Goal: Task Accomplishment & Management: Manage account settings

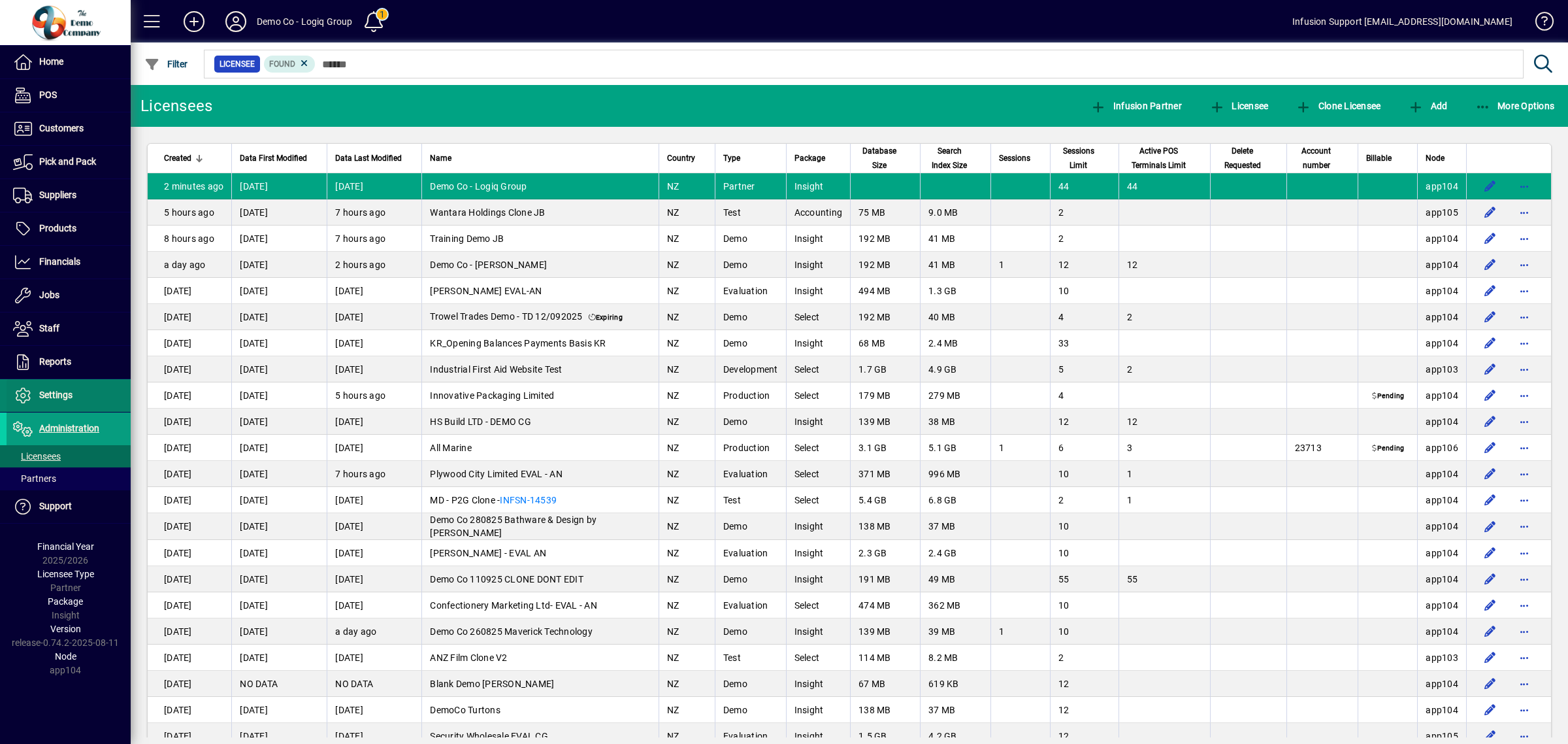
click at [73, 396] on span at bounding box center [68, 395] width 124 height 32
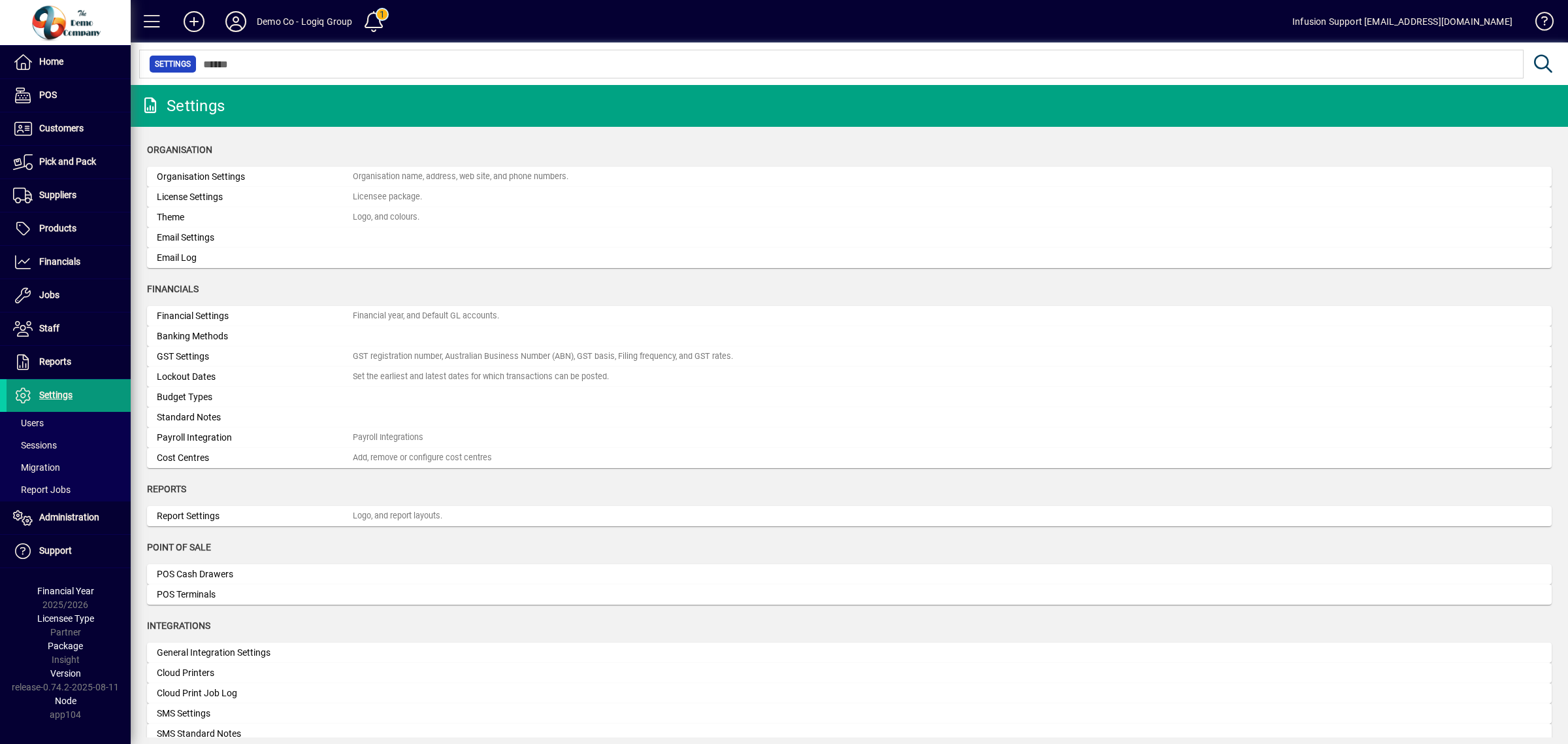
click at [72, 396] on span "Settings" at bounding box center [56, 394] width 33 height 10
click at [51, 417] on span at bounding box center [68, 423] width 124 height 32
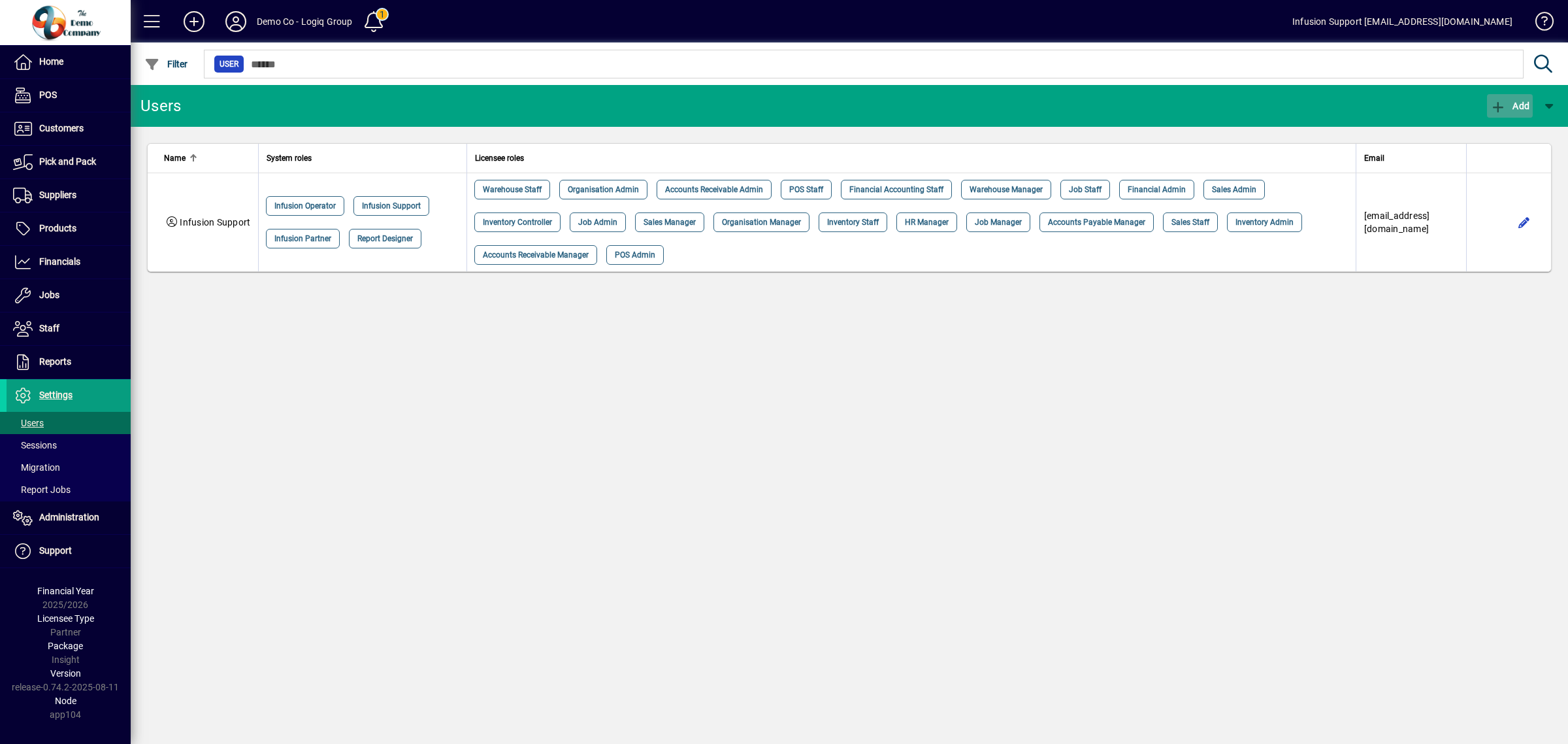
click at [1495, 100] on icon "button" at bounding box center [1499, 107] width 17 height 13
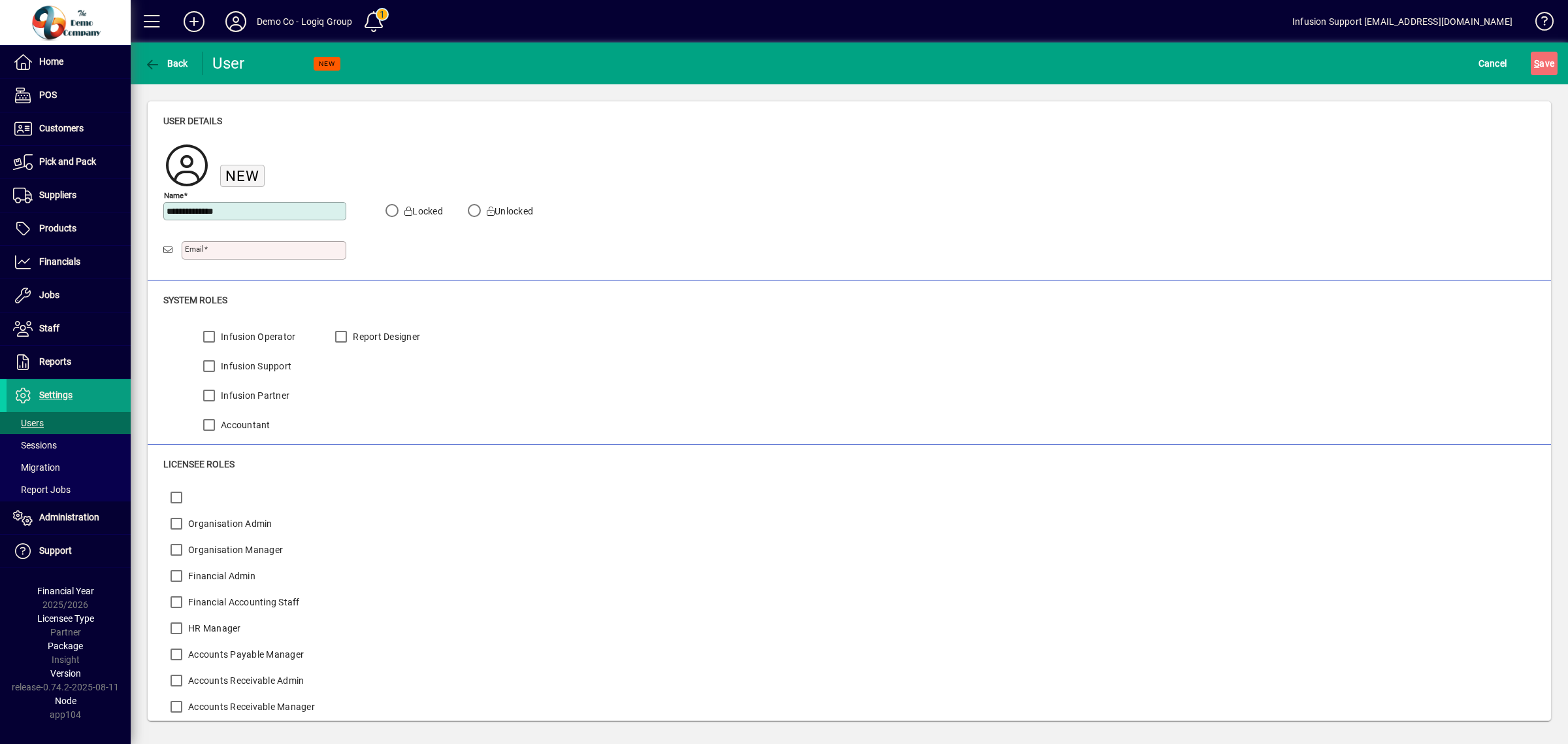
type input "**********"
click at [1531, 52] on button "S ave" at bounding box center [1544, 63] width 27 height 23
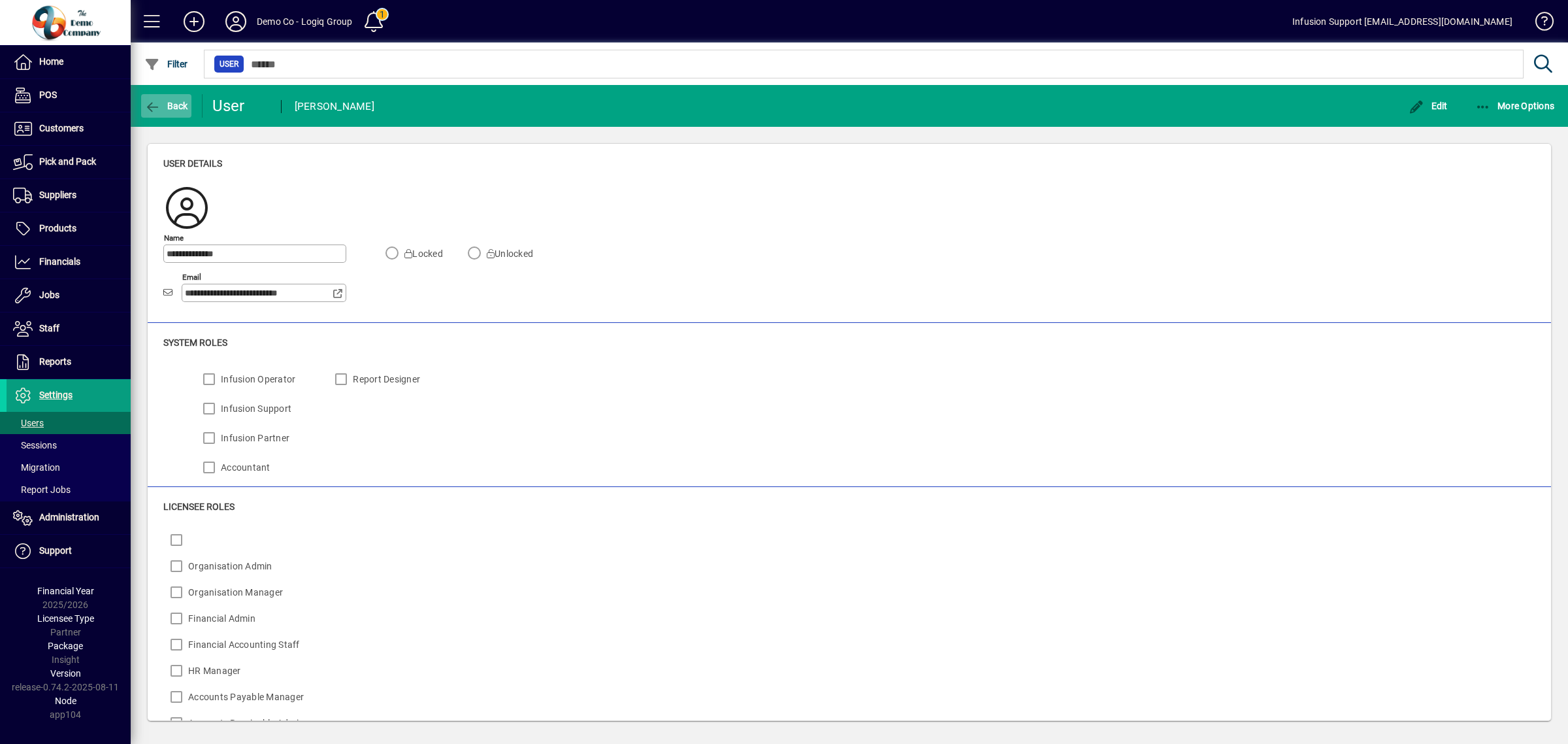
click at [170, 103] on span "Back" at bounding box center [166, 105] width 44 height 10
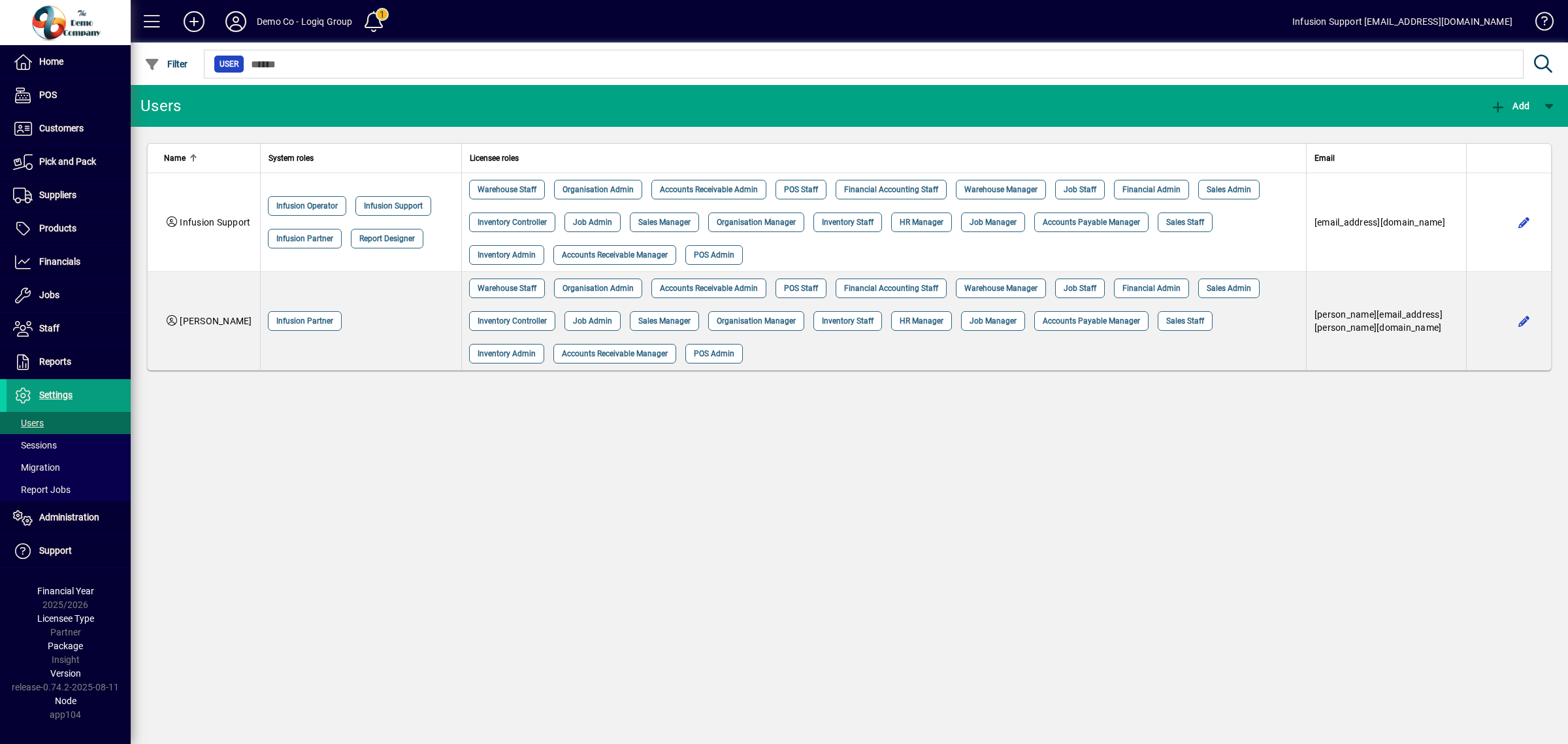
drag, startPoint x: 751, startPoint y: 570, endPoint x: 765, endPoint y: 569, distance: 14.0
click at [765, 569] on div "Users Add Name System roles Licensee roles Email Infusion Support Infusion Oper…" at bounding box center [850, 414] width 1438 height 658
click at [1141, 682] on div "Users Add Name System roles Licensee roles Email Infusion Support Infusion Oper…" at bounding box center [850, 414] width 1438 height 658
click at [230, 20] on icon at bounding box center [236, 21] width 26 height 20
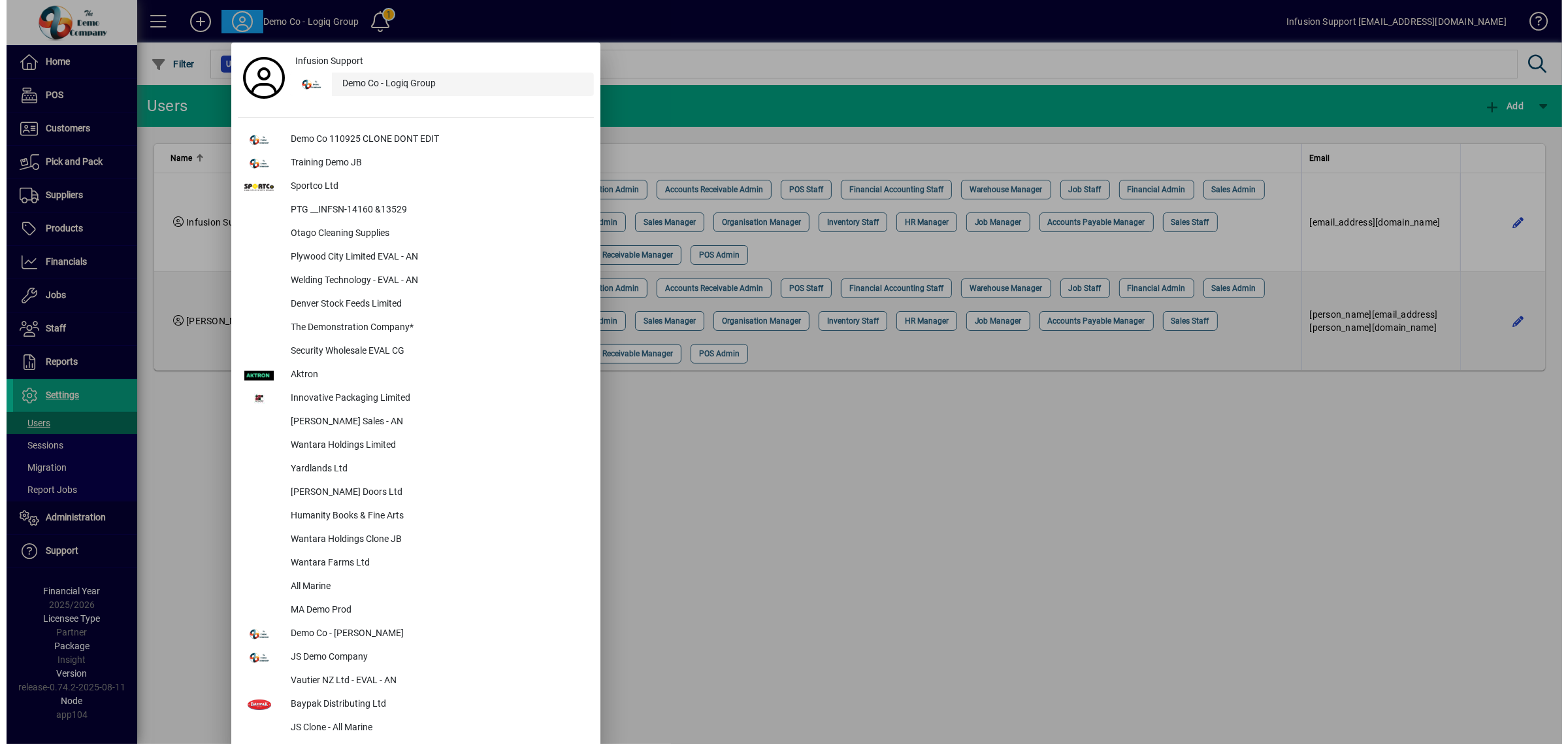
scroll to position [2281, 0]
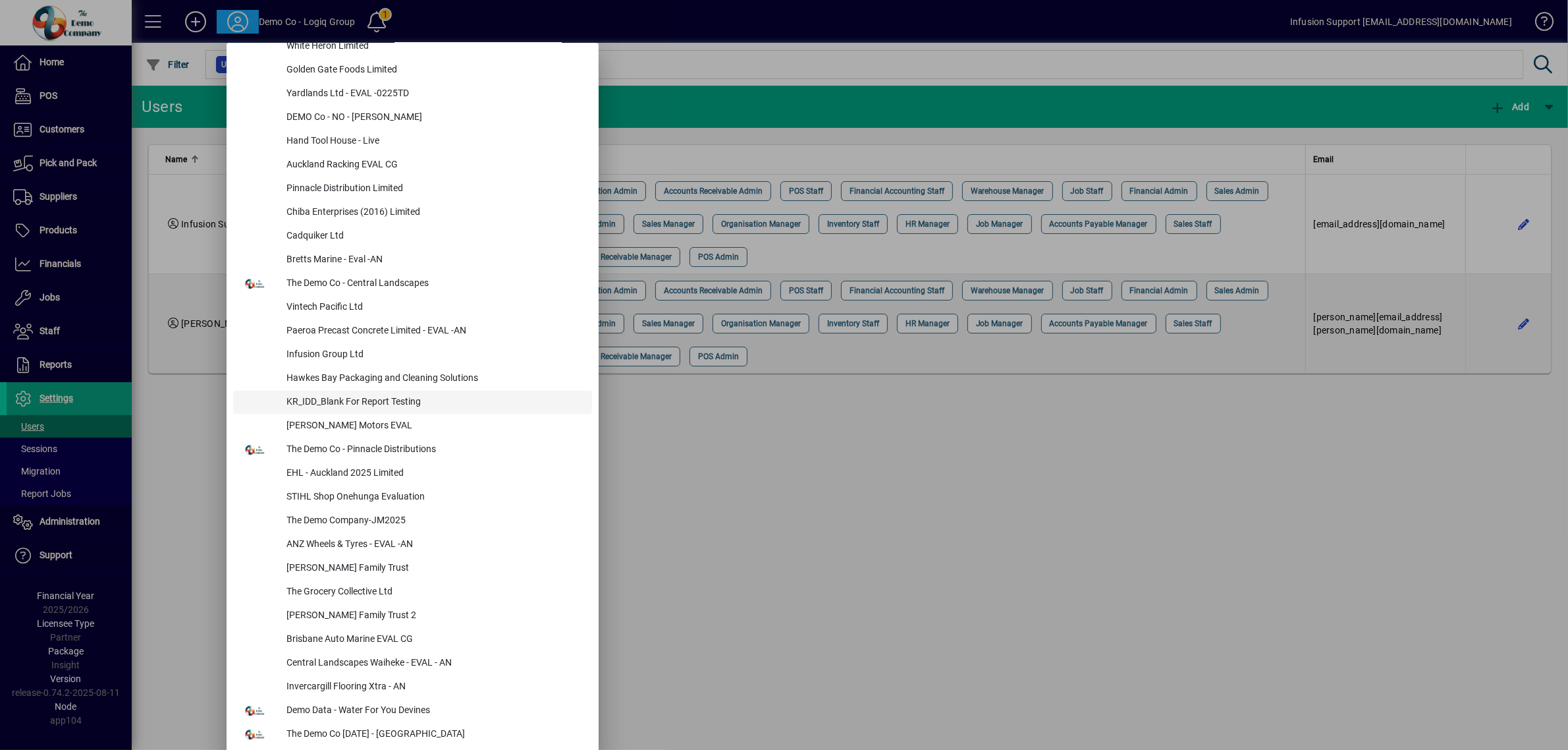
click at [396, 397] on div "KR_IDD_Blank For Report Testing" at bounding box center [433, 402] width 316 height 23
